Goal: Use online tool/utility: Utilize a website feature to perform a specific function

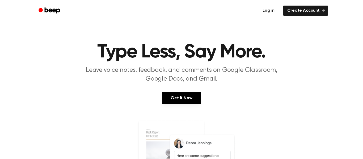
click at [274, 11] on link "Log in" at bounding box center [268, 11] width 23 height 12
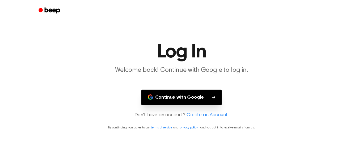
click at [206, 92] on button "Continue with Google" at bounding box center [181, 97] width 80 height 16
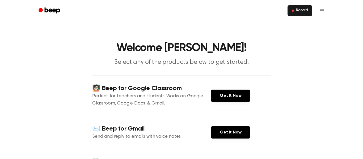
click at [304, 12] on span "Record" at bounding box center [302, 10] width 12 height 5
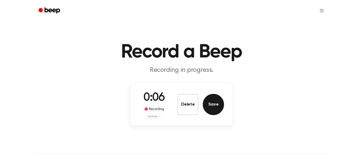
click at [219, 101] on button "Save" at bounding box center [213, 104] width 21 height 21
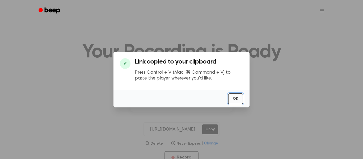
click at [235, 98] on button "OK" at bounding box center [235, 98] width 15 height 11
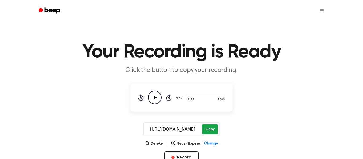
click at [208, 127] on button "Copy" at bounding box center [210, 129] width 16 height 10
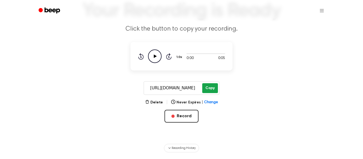
scroll to position [40, 0]
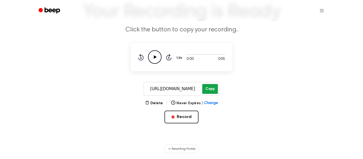
click at [155, 103] on button "Delete" at bounding box center [154, 103] width 18 height 6
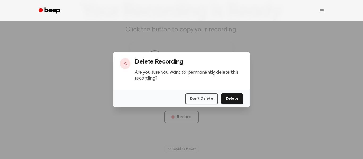
click at [155, 103] on div "Don't Delete Delete" at bounding box center [181, 98] width 136 height 17
click at [237, 98] on button "Delete" at bounding box center [232, 98] width 22 height 11
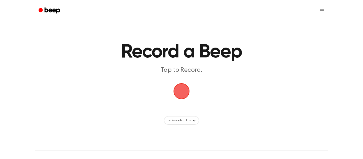
click at [229, 79] on main "Record a Beep Tap to Record. Recording History" at bounding box center [181, 62] width 363 height 125
